Goal: Information Seeking & Learning: Find specific fact

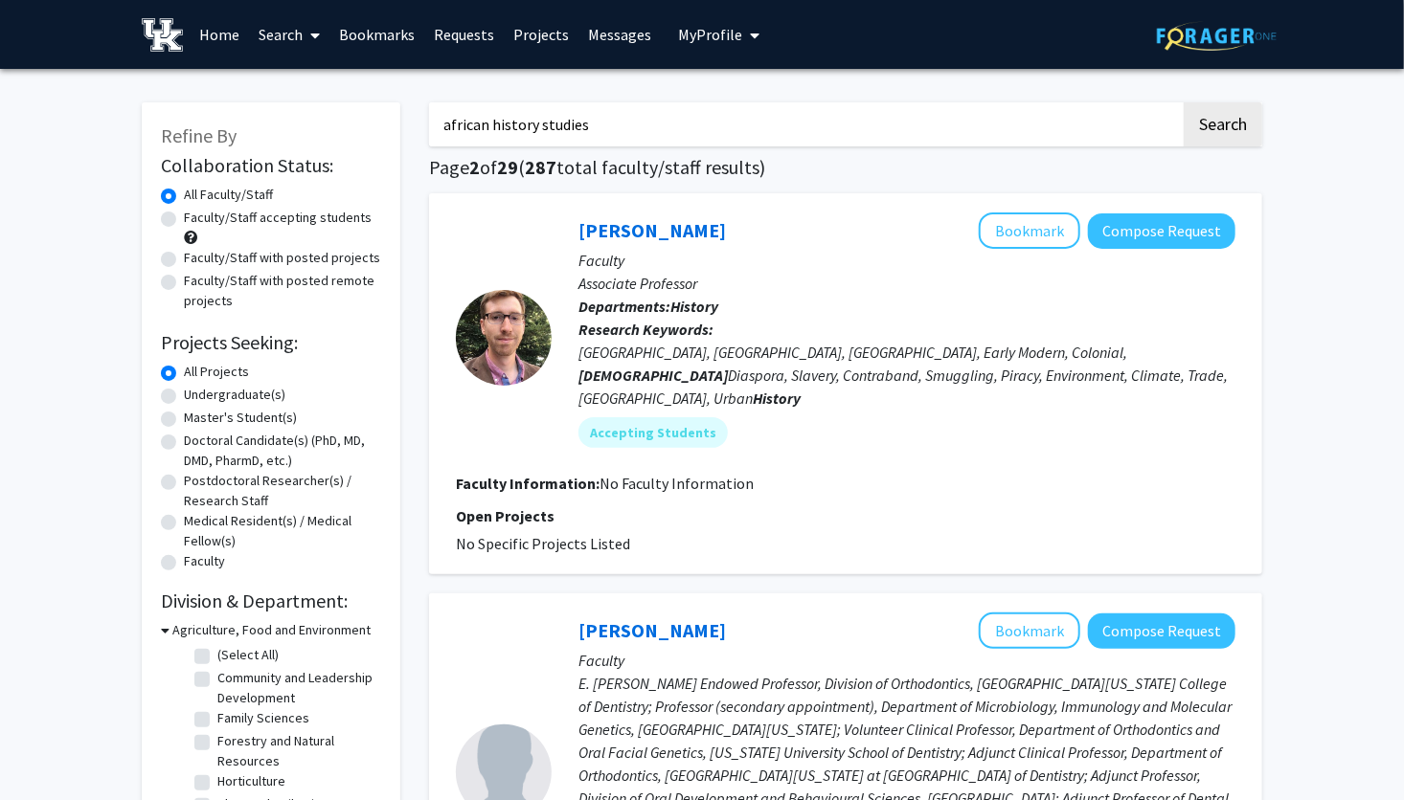
drag, startPoint x: 552, startPoint y: 113, endPoint x: 441, endPoint y: 135, distance: 113.2
click at [445, 130] on input "african history studies" at bounding box center [805, 124] width 752 height 44
type input "[PERSON_NAME]"
click at [1183, 102] on button "Search" at bounding box center [1222, 124] width 79 height 44
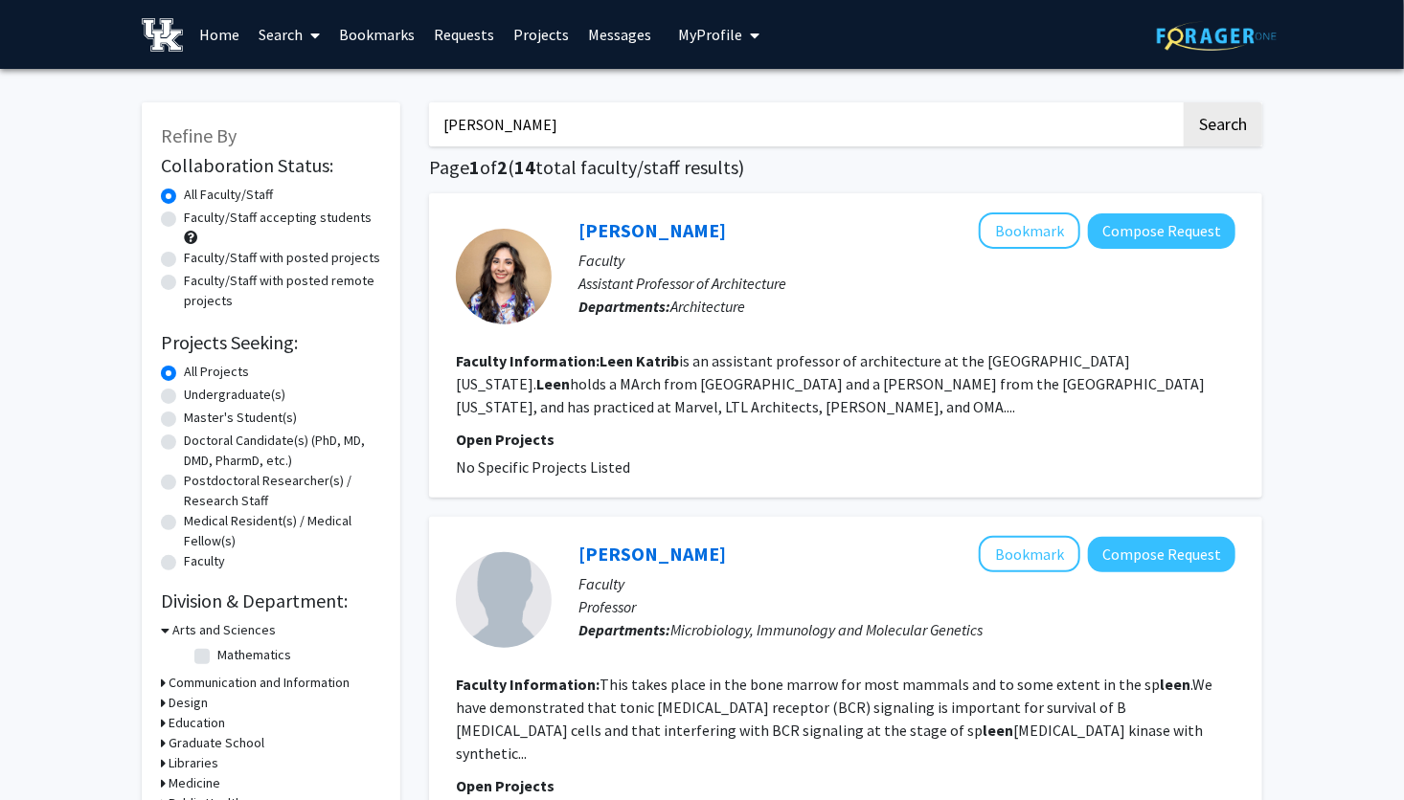
click at [545, 268] on div at bounding box center [504, 277] width 96 height 96
click at [1015, 245] on button "Bookmark" at bounding box center [1029, 231] width 101 height 36
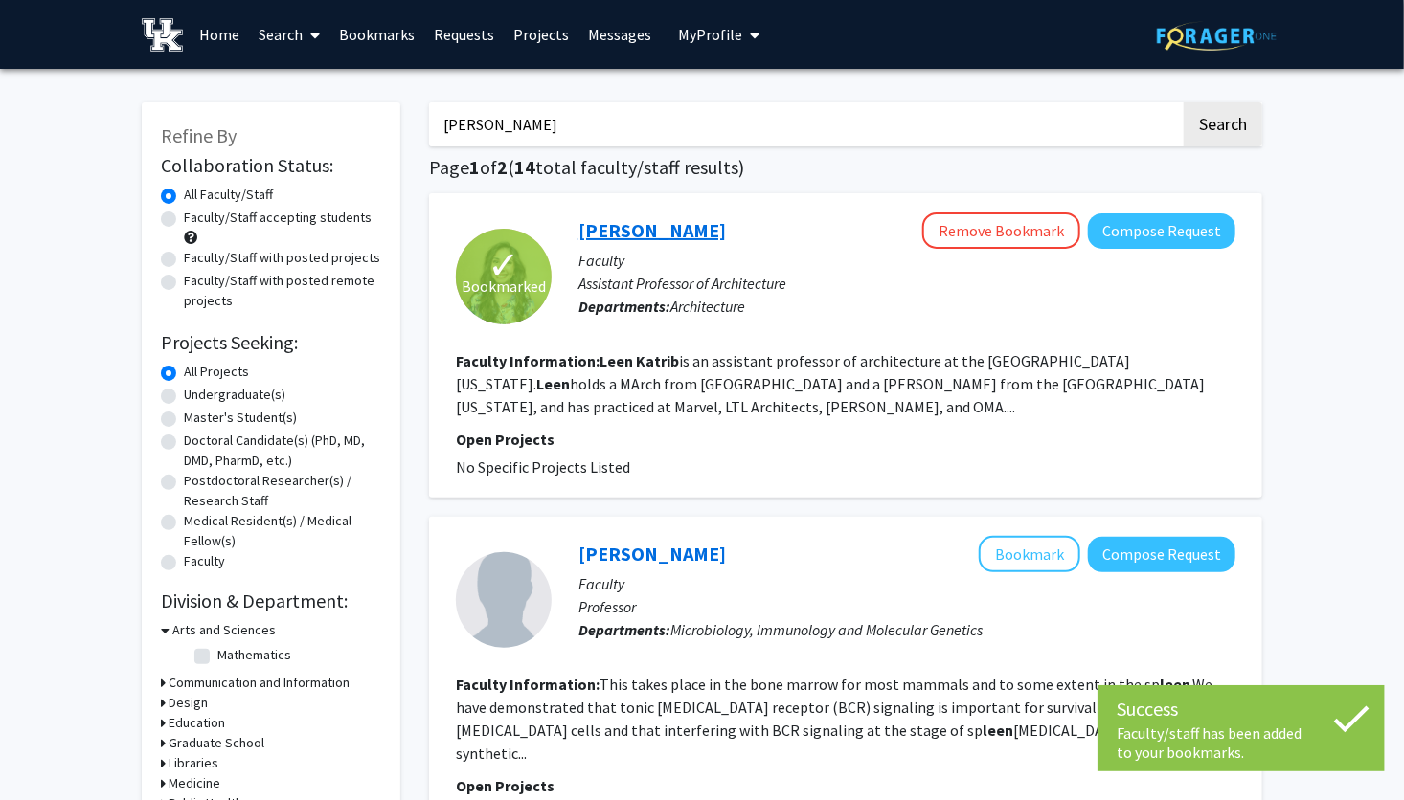
click at [606, 230] on link "[PERSON_NAME]" at bounding box center [651, 230] width 147 height 24
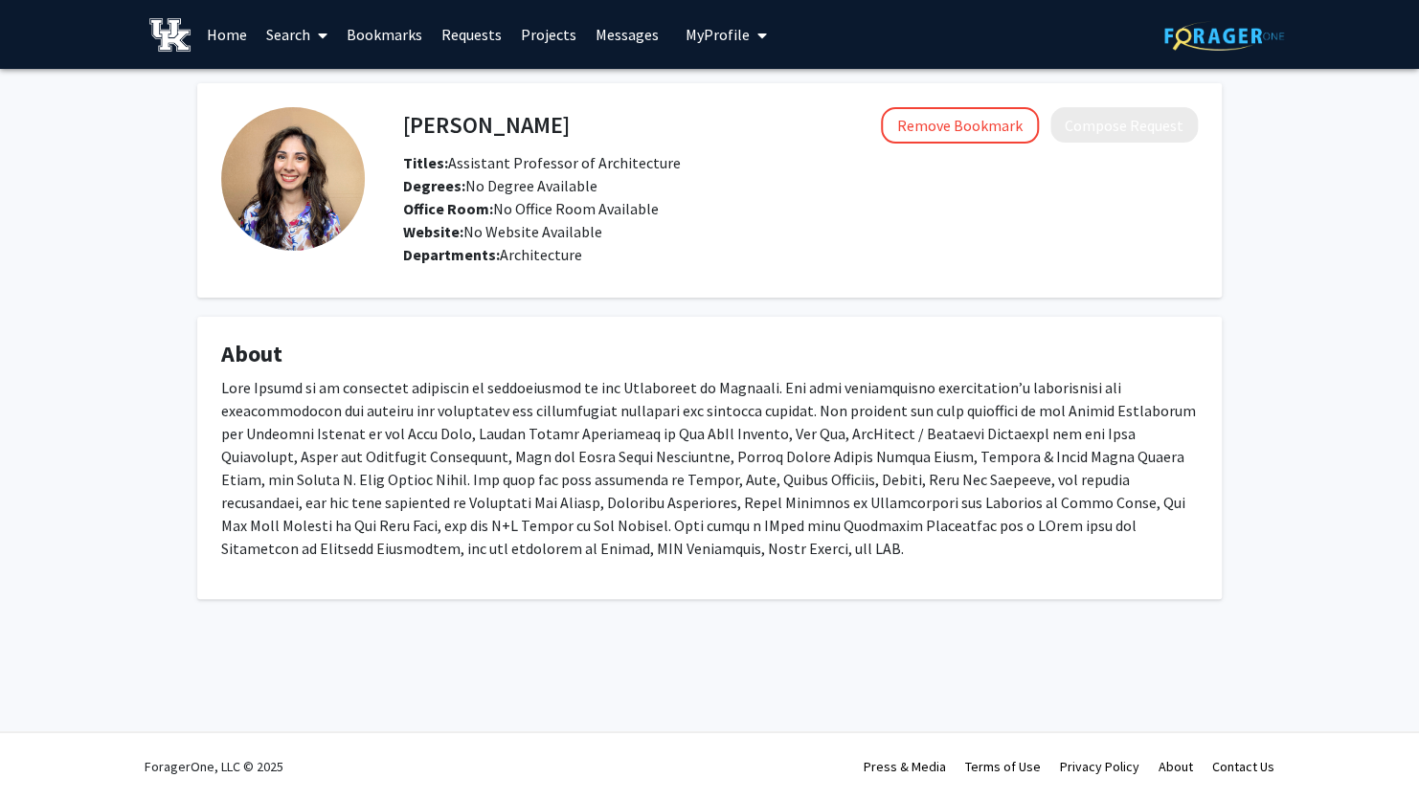
drag, startPoint x: 447, startPoint y: 123, endPoint x: 434, endPoint y: 128, distance: 14.6
click at [446, 123] on h4 "[PERSON_NAME]" at bounding box center [486, 124] width 167 height 35
drag, startPoint x: 353, startPoint y: 162, endPoint x: 325, endPoint y: 226, distance: 70.3
click at [352, 163] on img at bounding box center [293, 179] width 144 height 144
click at [323, 258] on fg-profile-picture at bounding box center [293, 190] width 144 height 167
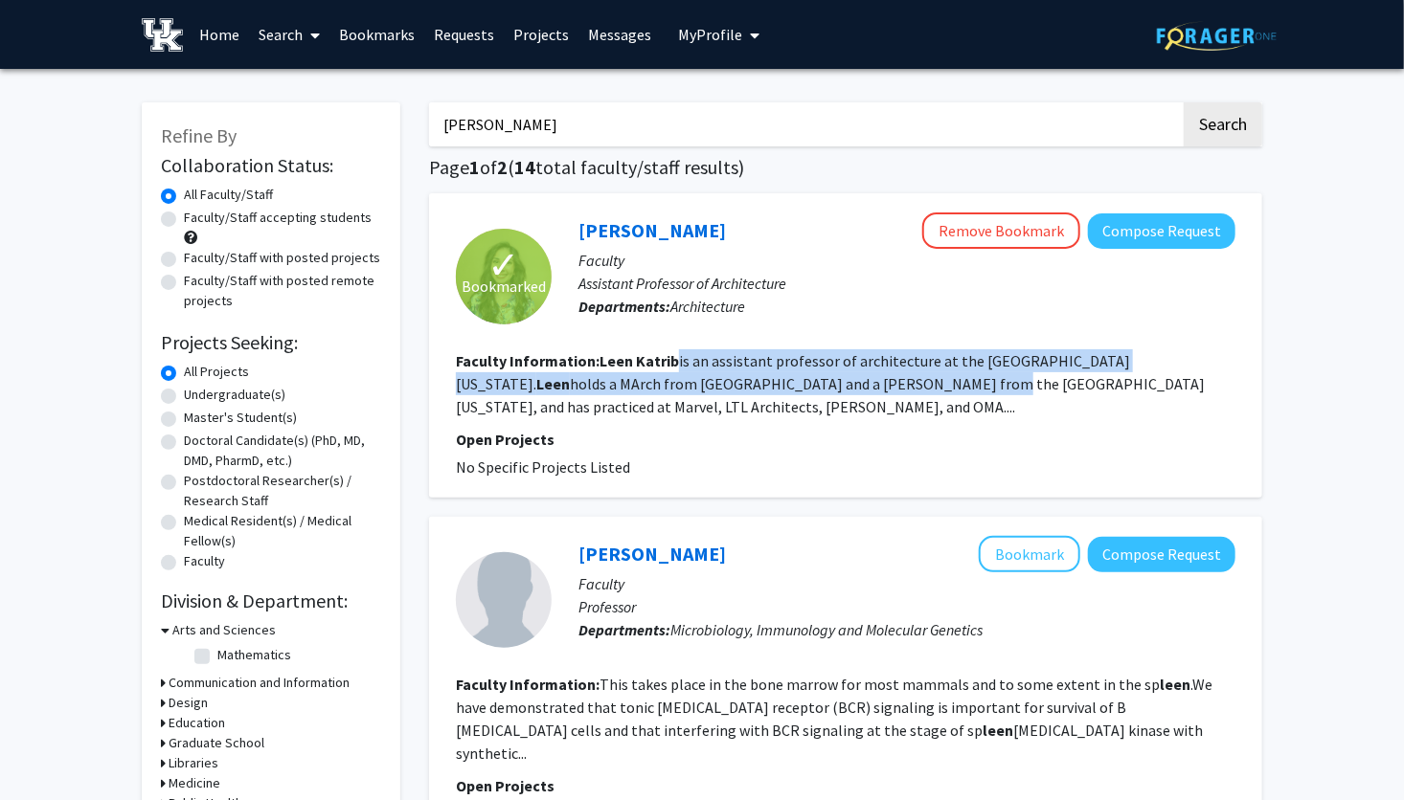
drag, startPoint x: 683, startPoint y: 360, endPoint x: 778, endPoint y: 372, distance: 96.6
click at [778, 372] on fg-read-more "[PERSON_NAME] is an assistant professor of architecture at the [GEOGRAPHIC_DATA…" at bounding box center [830, 383] width 749 height 65
drag, startPoint x: 778, startPoint y: 372, endPoint x: 613, endPoint y: 237, distance: 213.7
click at [613, 237] on link "[PERSON_NAME]" at bounding box center [651, 230] width 147 height 24
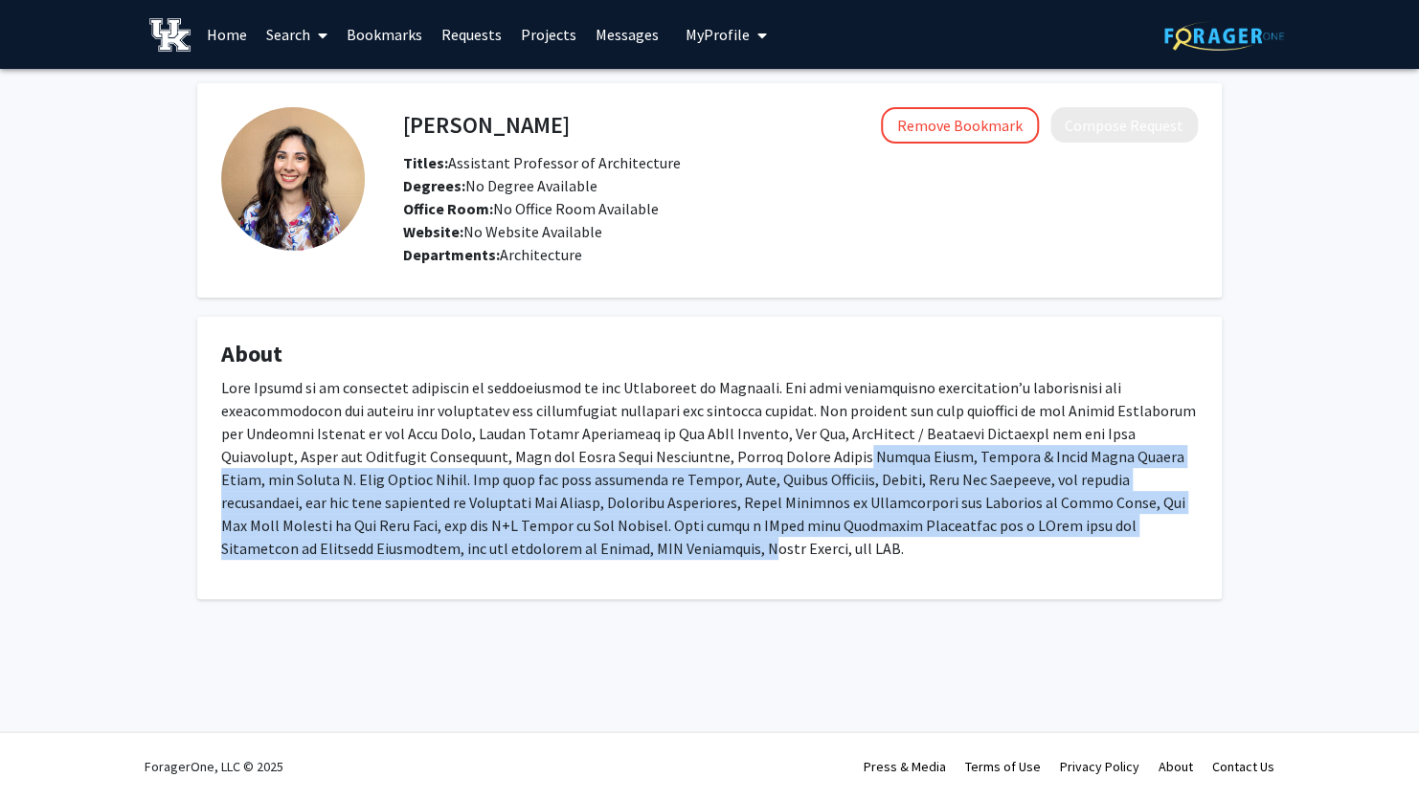
drag, startPoint x: 759, startPoint y: 444, endPoint x: 449, endPoint y: 548, distance: 327.0
click at [449, 548] on p at bounding box center [709, 468] width 977 height 184
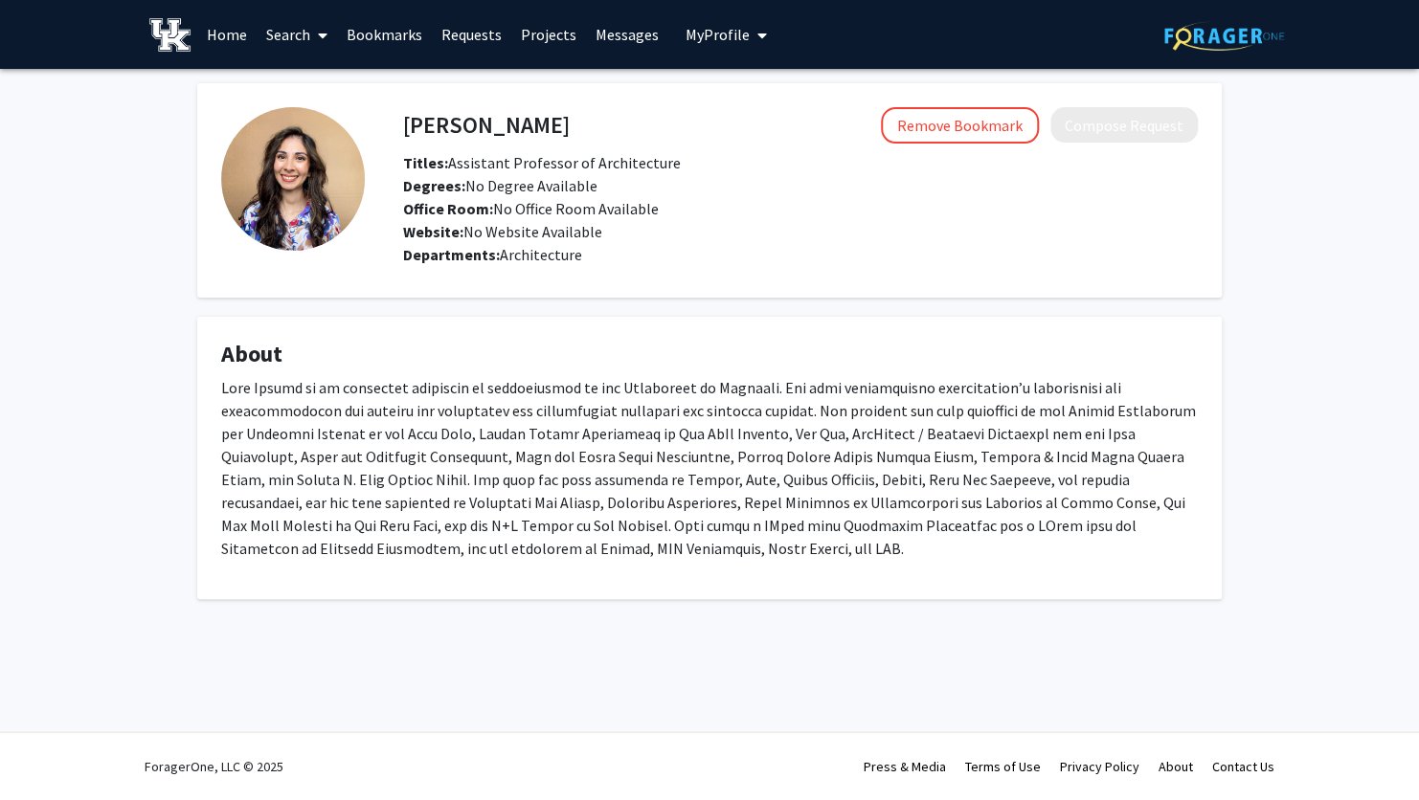
drag, startPoint x: 449, startPoint y: 548, endPoint x: 687, endPoint y: 413, distance: 273.2
click at [687, 413] on p at bounding box center [709, 468] width 977 height 184
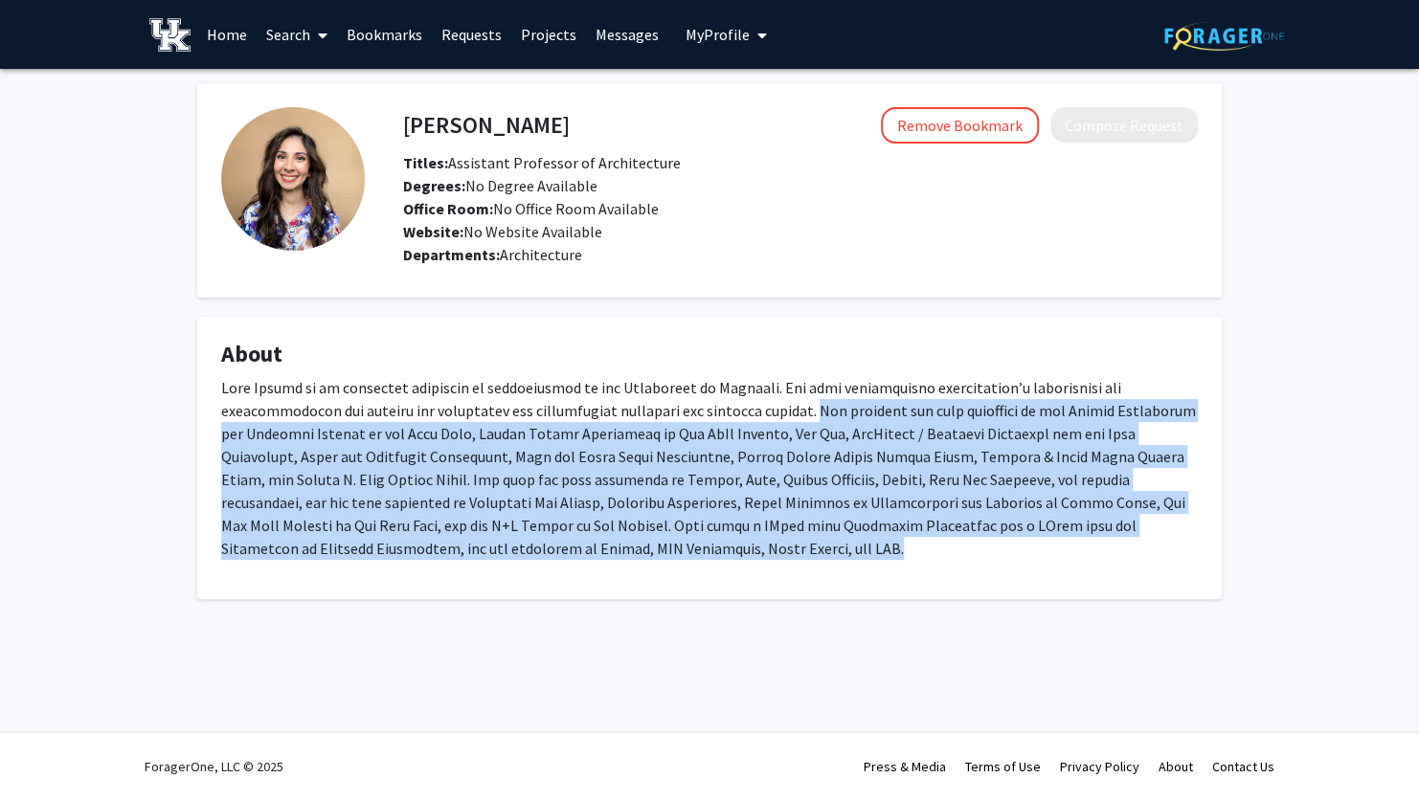
drag, startPoint x: 736, startPoint y: 406, endPoint x: 587, endPoint y: 551, distance: 207.9
click at [587, 551] on p at bounding box center [709, 468] width 977 height 184
drag, startPoint x: 587, startPoint y: 551, endPoint x: 696, endPoint y: 547, distance: 109.2
click at [696, 547] on p at bounding box center [709, 468] width 977 height 184
click at [599, 558] on p at bounding box center [709, 468] width 977 height 184
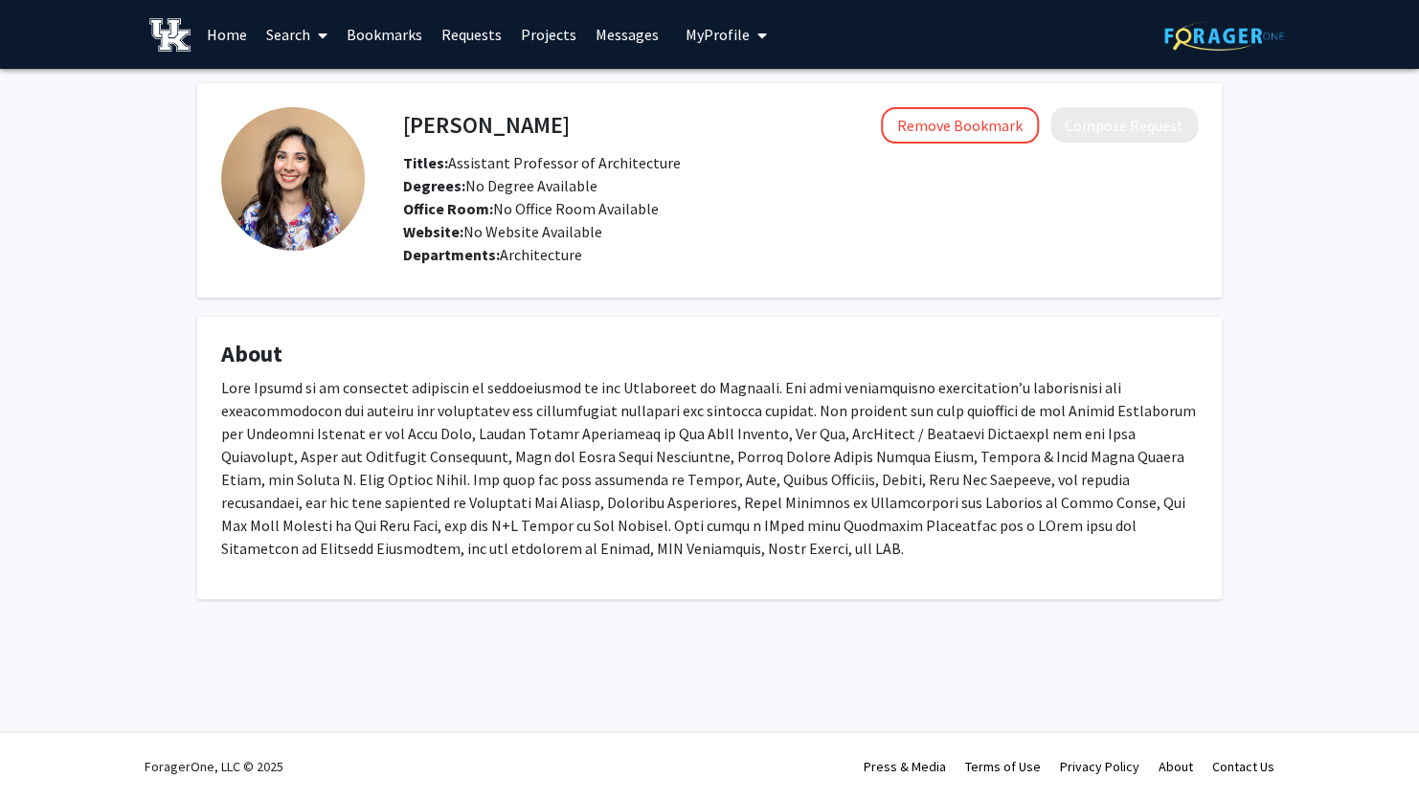
click at [212, 30] on link "Home" at bounding box center [226, 34] width 59 height 67
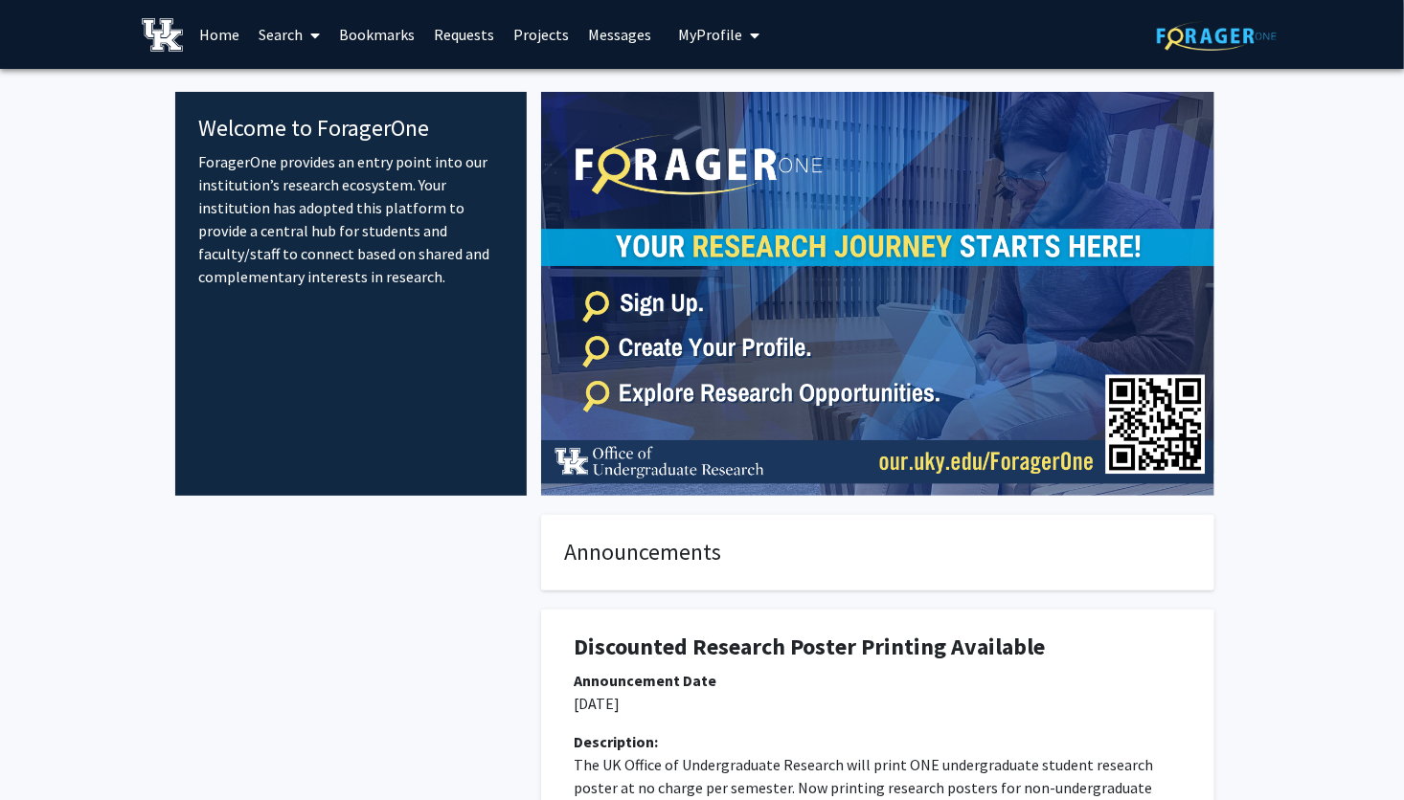
click at [280, 31] on link "Search" at bounding box center [289, 34] width 80 height 67
click at [329, 92] on span "Faculty/Staff" at bounding box center [319, 88] width 141 height 38
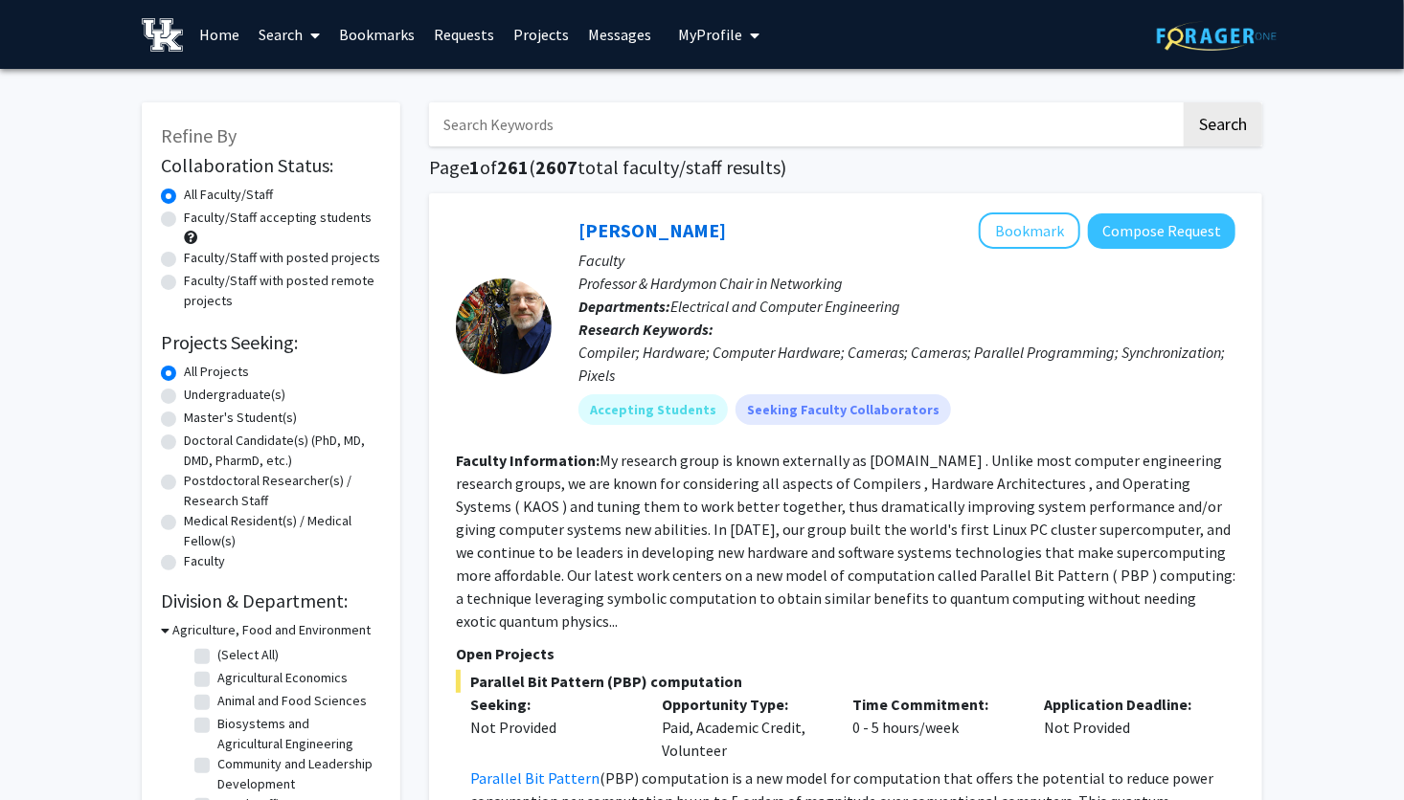
click at [556, 129] on input "Search Keywords" at bounding box center [805, 124] width 752 height 44
type input "architecture"
click at [1183, 102] on button "Search" at bounding box center [1222, 124] width 79 height 44
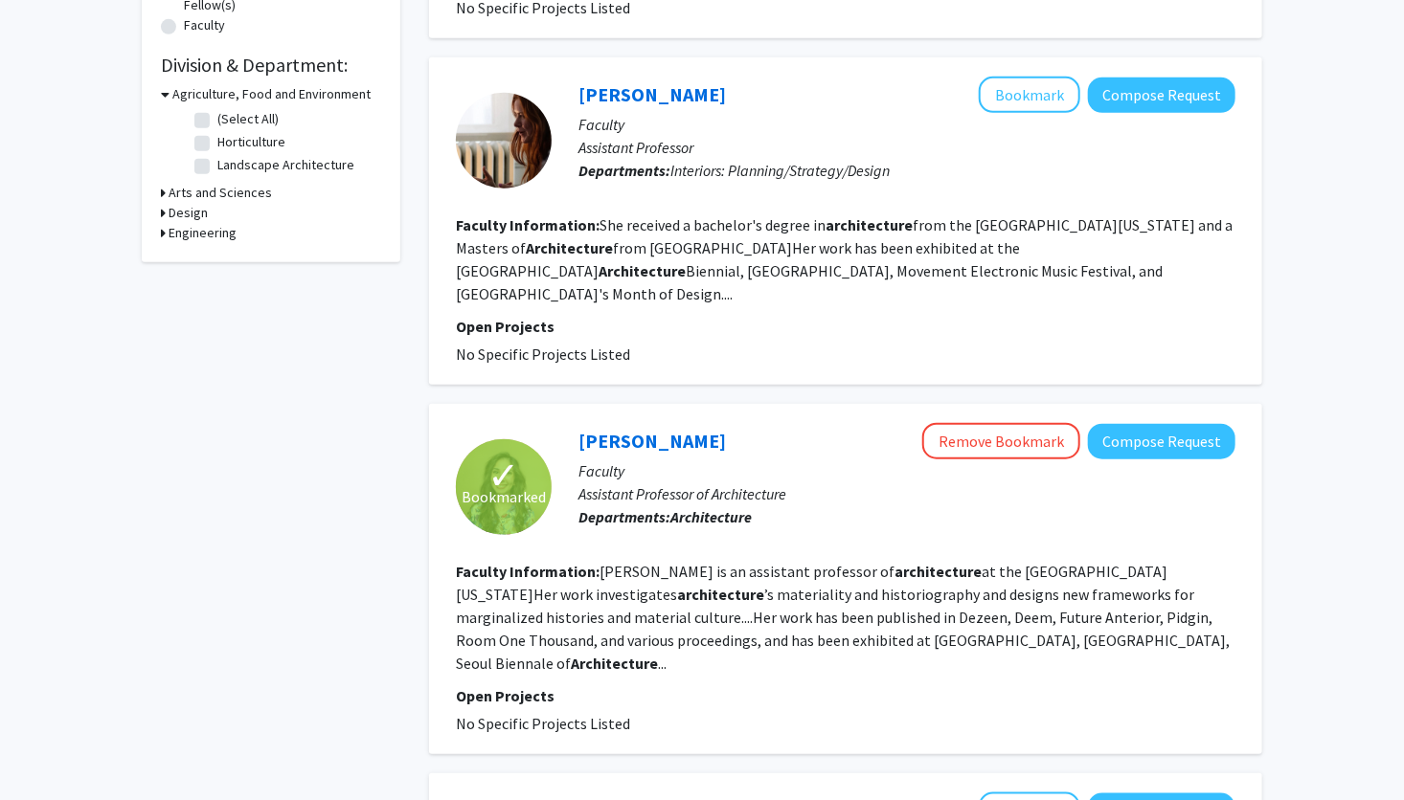
scroll to position [575, 0]
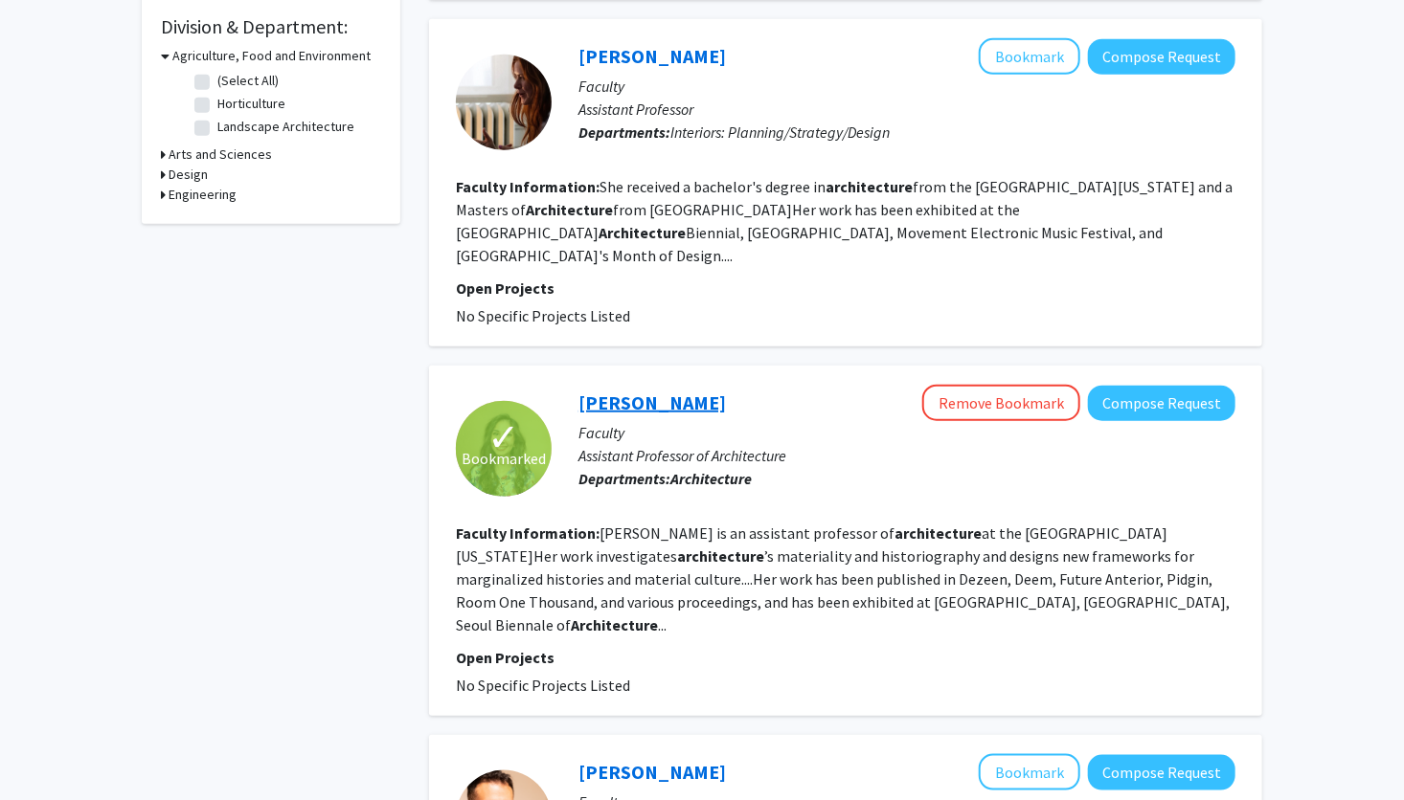
click at [646, 391] on link "[PERSON_NAME]" at bounding box center [651, 403] width 147 height 24
